Goal: Use online tool/utility: Utilize a website feature to perform a specific function

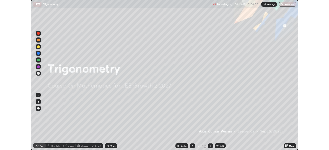
scroll to position [185, 329]
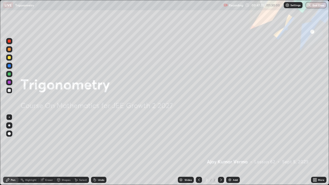
click at [16, 179] on div "Pen" at bounding box center [10, 180] width 15 height 6
click at [221, 180] on icon at bounding box center [221, 180] width 2 height 3
click at [233, 180] on div "Add" at bounding box center [235, 180] width 5 height 3
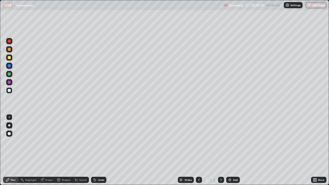
click at [11, 134] on div at bounding box center [9, 133] width 3 height 3
click at [10, 134] on div at bounding box center [9, 133] width 3 height 3
click at [7, 133] on div at bounding box center [9, 134] width 6 height 6
click at [8, 134] on div at bounding box center [9, 133] width 3 height 3
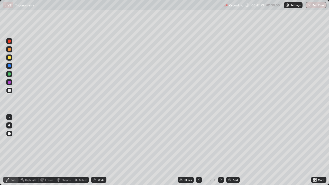
click at [9, 117] on div at bounding box center [9, 117] width 1 height 1
click at [44, 179] on icon at bounding box center [42, 179] width 3 height 3
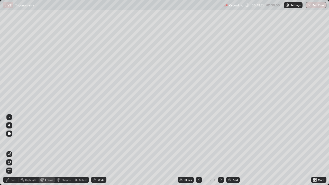
click at [11, 179] on div "Pen" at bounding box center [13, 180] width 5 height 3
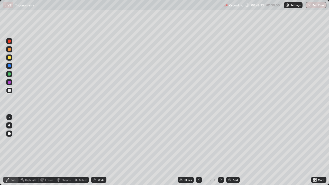
click at [10, 40] on div at bounding box center [9, 41] width 3 height 3
click at [75, 180] on icon at bounding box center [76, 180] width 4 height 4
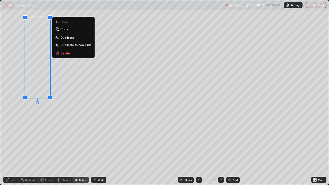
click at [68, 52] on p "Delete" at bounding box center [65, 53] width 10 height 4
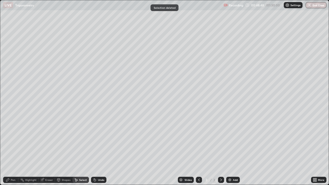
click at [11, 182] on div "Pen" at bounding box center [10, 180] width 15 height 6
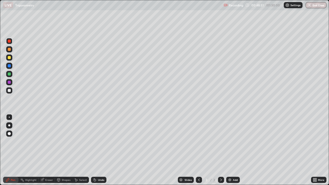
click at [9, 66] on div at bounding box center [9, 65] width 3 height 3
click at [10, 66] on div at bounding box center [9, 65] width 3 height 3
click at [61, 181] on div "Shapes" at bounding box center [63, 180] width 17 height 6
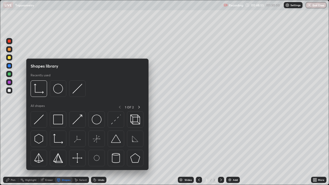
click at [25, 181] on div "Highlight" at bounding box center [29, 180] width 20 height 6
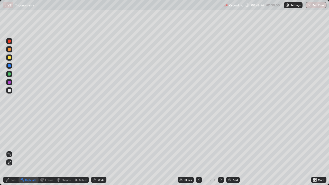
click at [59, 180] on icon at bounding box center [59, 181] width 0 height 2
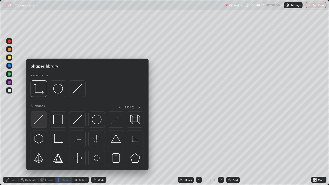
click at [38, 122] on img at bounding box center [39, 120] width 10 height 10
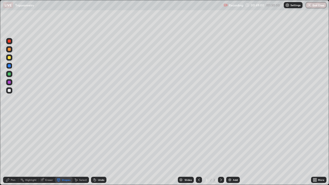
click at [28, 180] on div "Highlight" at bounding box center [30, 180] width 11 height 3
click at [13, 180] on div "Pen" at bounding box center [13, 180] width 5 height 3
click at [43, 179] on icon at bounding box center [42, 179] width 3 height 3
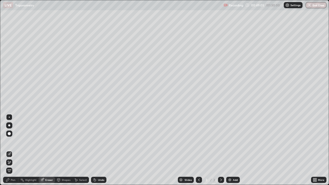
click at [29, 179] on div "Highlight" at bounding box center [30, 180] width 11 height 3
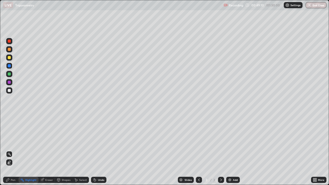
click at [10, 162] on icon at bounding box center [9, 162] width 4 height 4
click at [10, 155] on rect at bounding box center [9, 154] width 3 height 3
click at [77, 178] on icon at bounding box center [76, 180] width 4 height 4
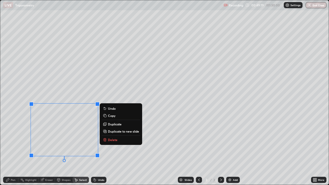
click at [105, 140] on icon at bounding box center [105, 140] width 0 height 1
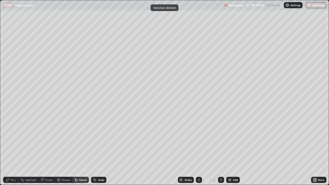
click at [14, 179] on div "Pen" at bounding box center [13, 180] width 5 height 3
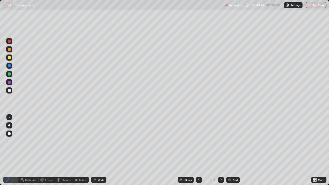
click at [62, 181] on div "Shapes" at bounding box center [66, 180] width 9 height 3
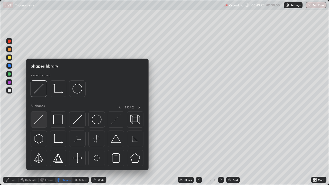
click at [41, 116] on img at bounding box center [39, 120] width 10 height 10
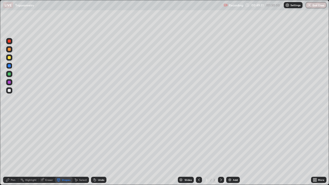
click at [315, 179] on icon at bounding box center [315, 178] width 1 height 1
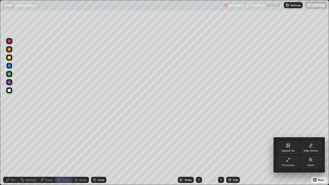
click at [290, 162] on div "Full screen" at bounding box center [288, 162] width 21 height 12
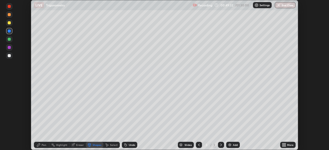
scroll to position [25549, 25371]
click at [109, 145] on div "Select" at bounding box center [111, 145] width 16 height 6
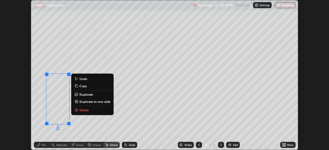
click at [80, 109] on p "Delete" at bounding box center [84, 110] width 10 height 4
